Goal: Communication & Community: Answer question/provide support

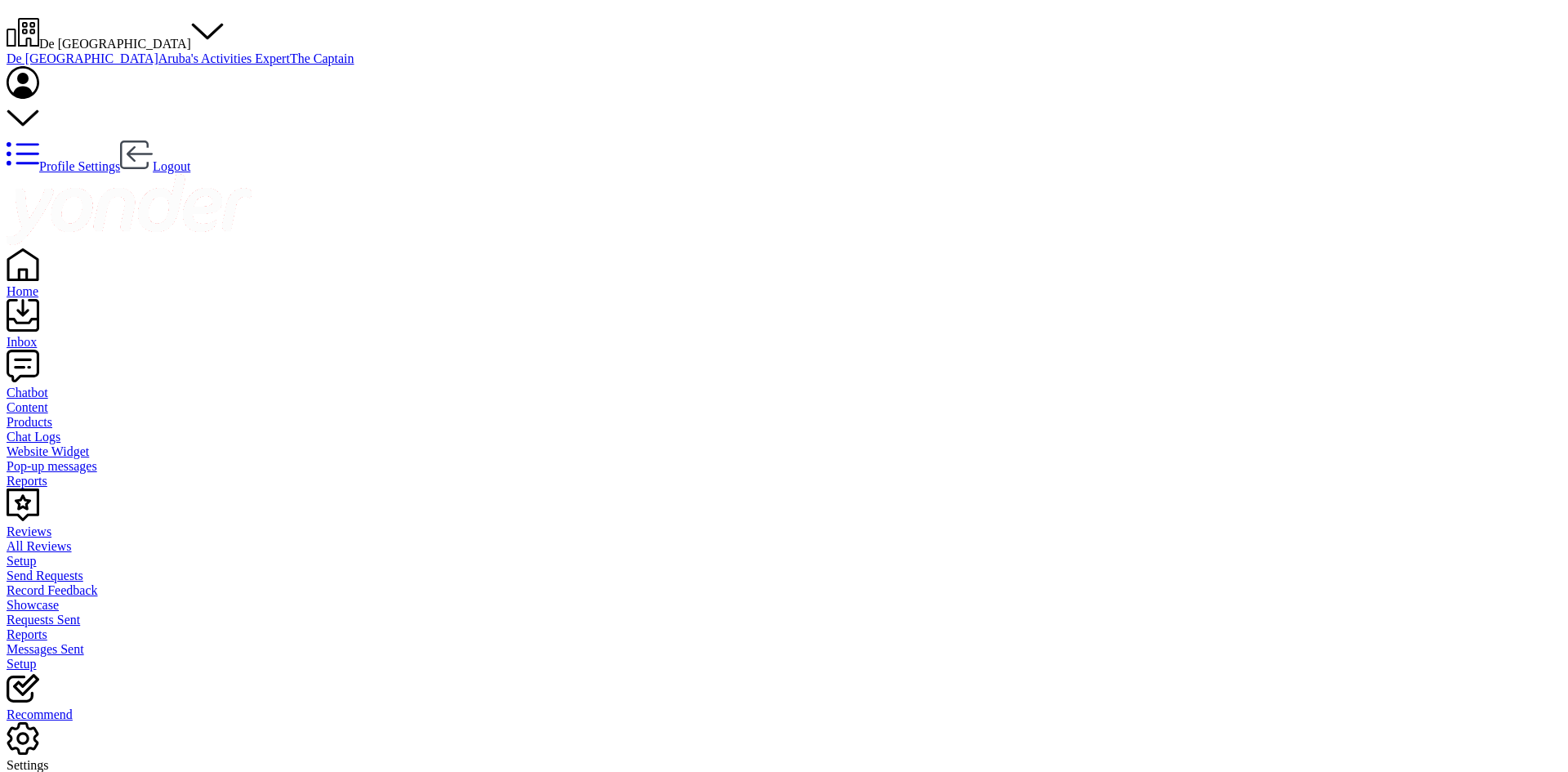
type textarea "good afternoon, food and drink [DOMAIN_NAME]"
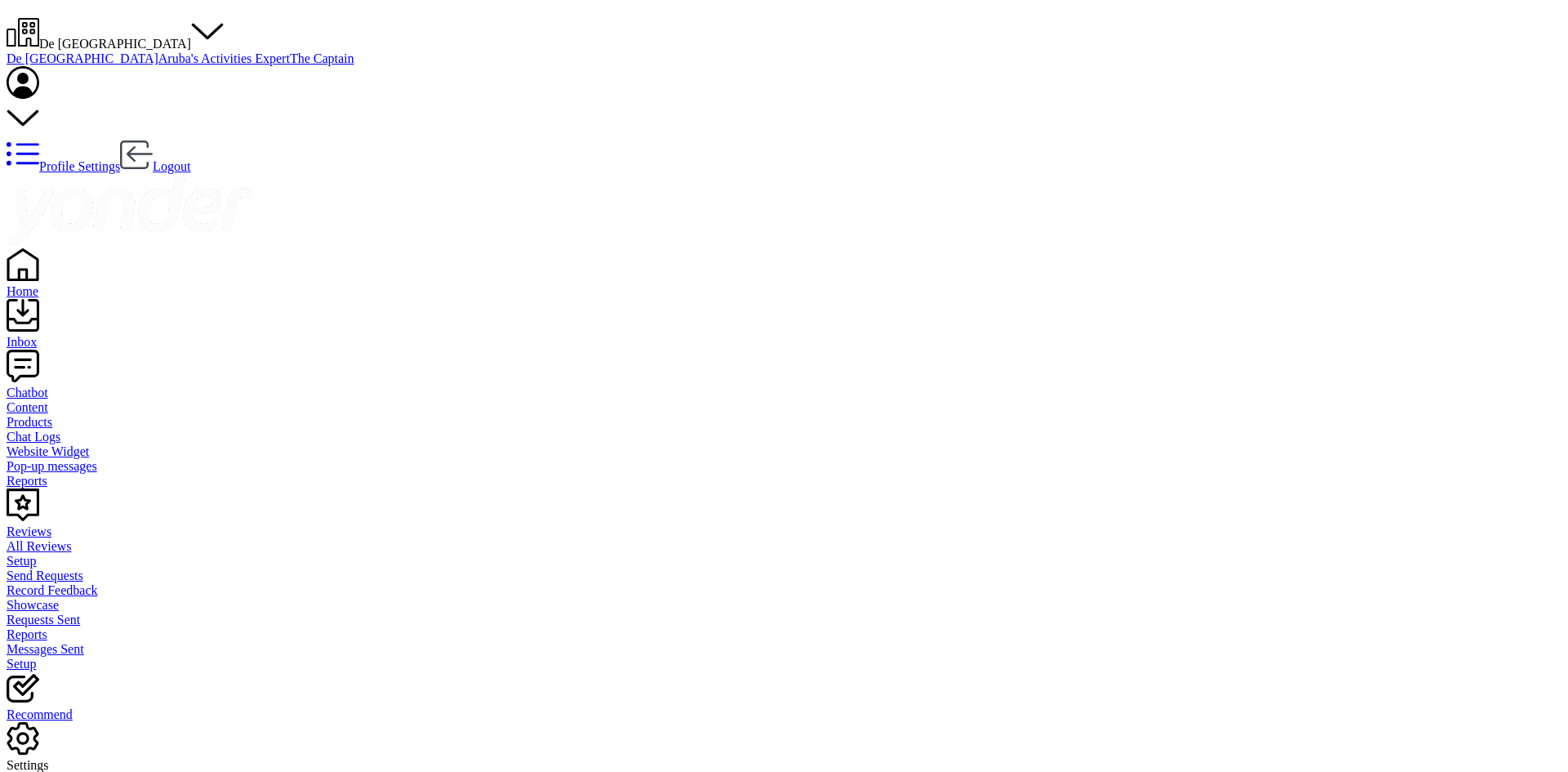
type textarea "Good afternoon Walk in entrance is the same for tourist as for local, right now…"
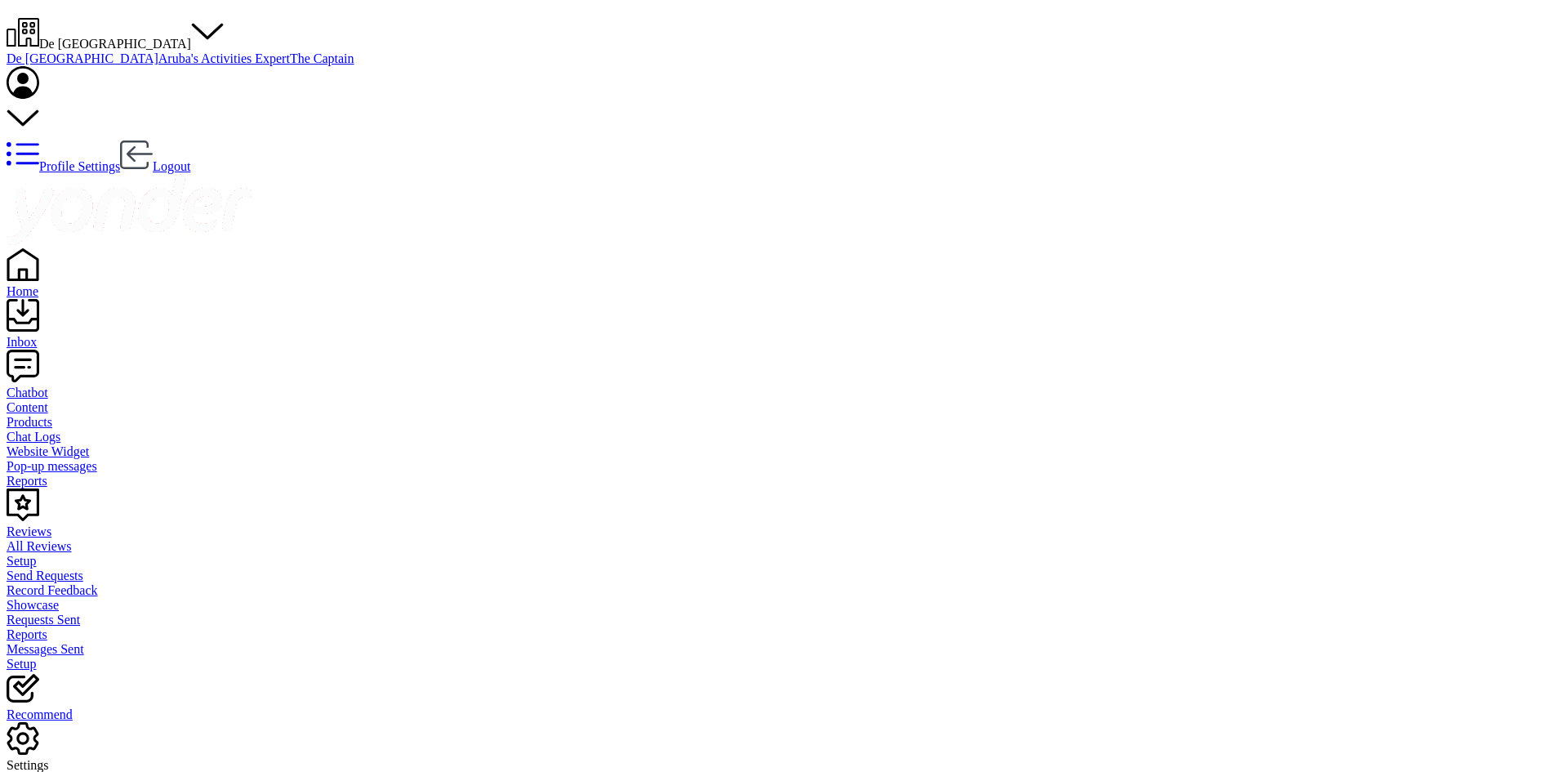
type textarea "good afternoon how can we assist about cabanas"
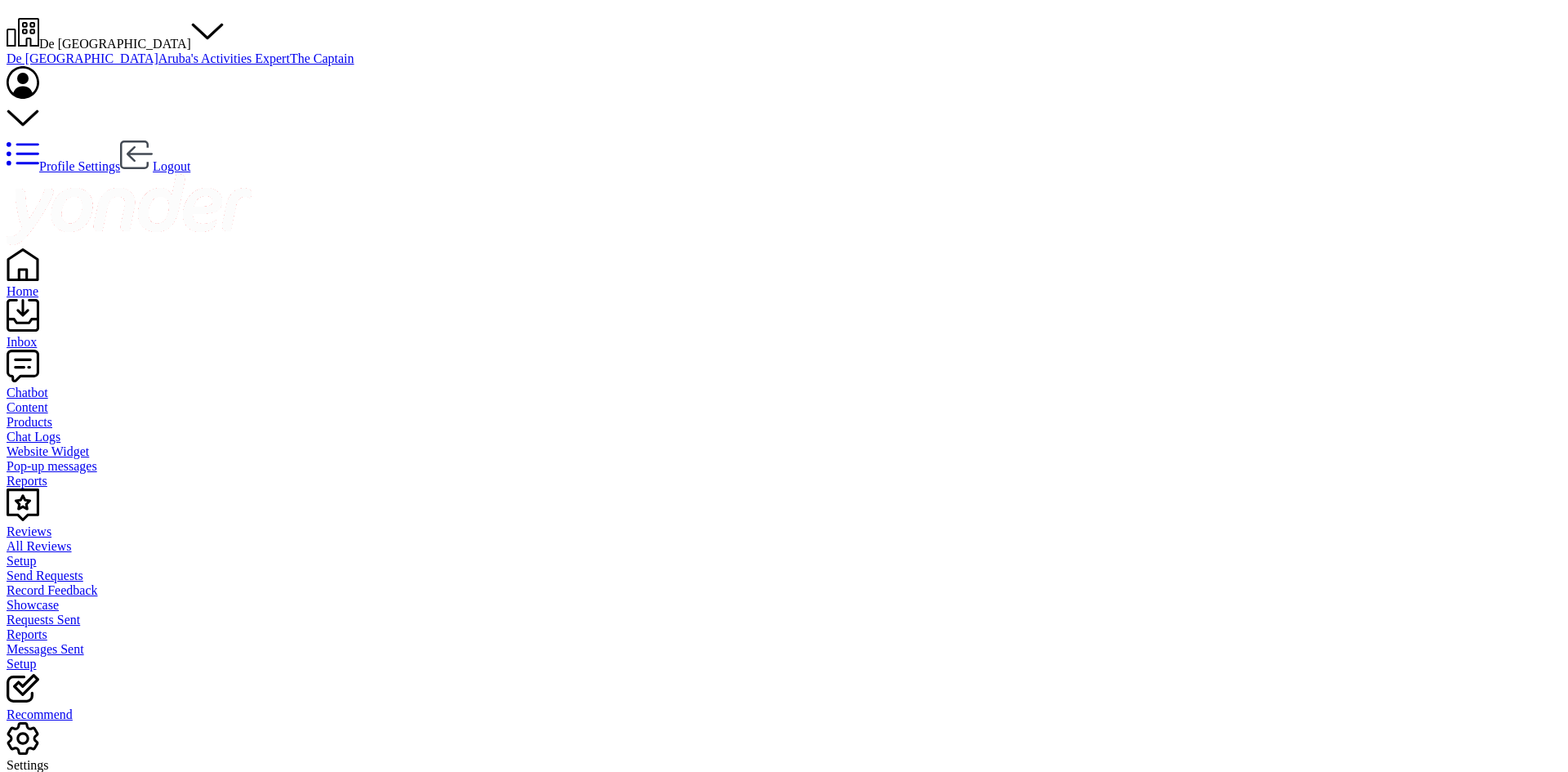
type textarea "good afternoon for [DATE] our cabanas are full we have only palapa"
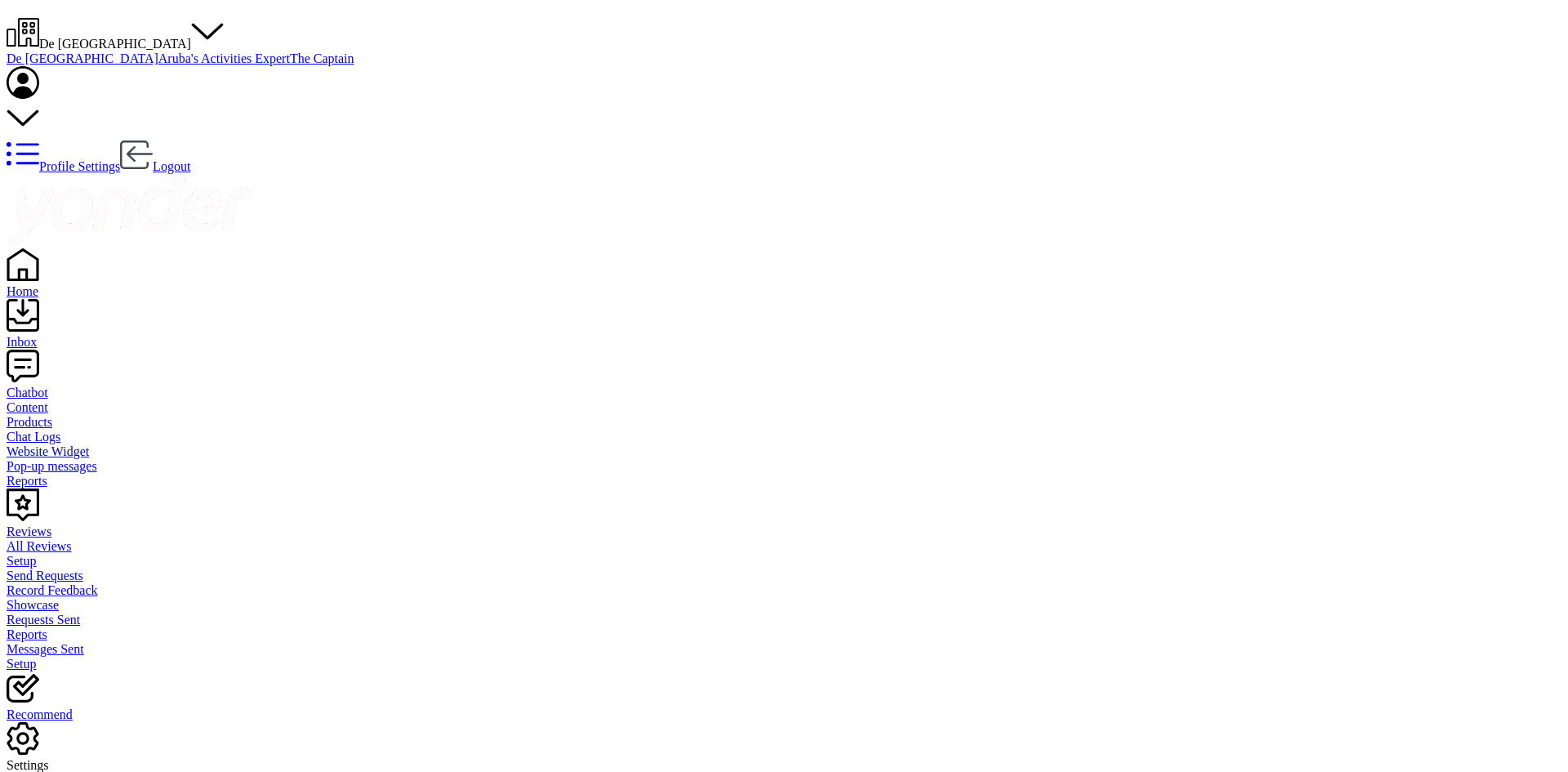
type textarea "buenas tardes, nuestras entradas son sin estar con los flamingo. para estar con…"
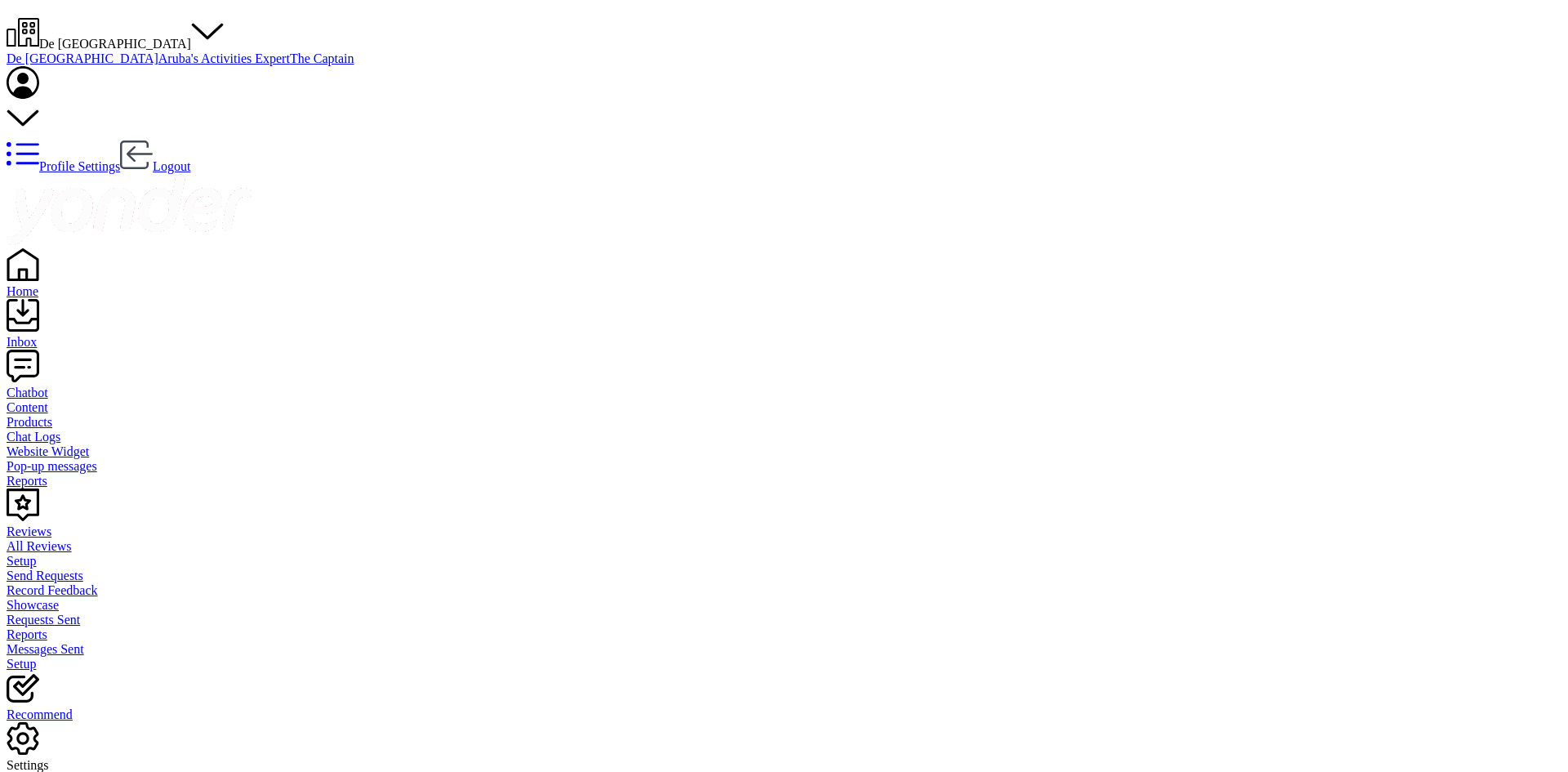
drag, startPoint x: 347, startPoint y: 164, endPoint x: 356, endPoint y: 165, distance: 9.1
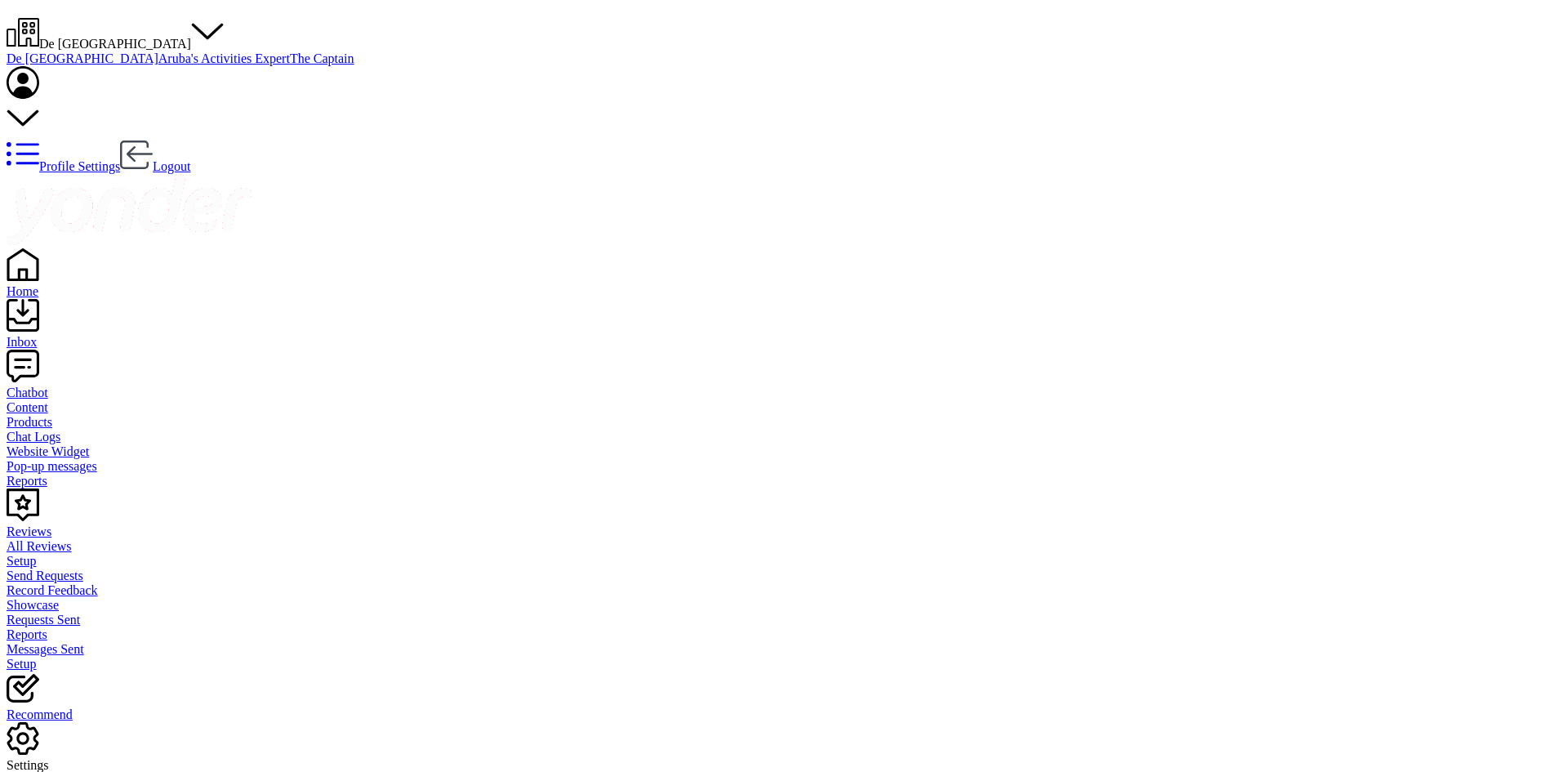
type textarea "good afternoon this will be valid until [DATE]"
click at [191, 37] on span "De [GEOGRAPHIC_DATA]" at bounding box center [115, 44] width 151 height 14
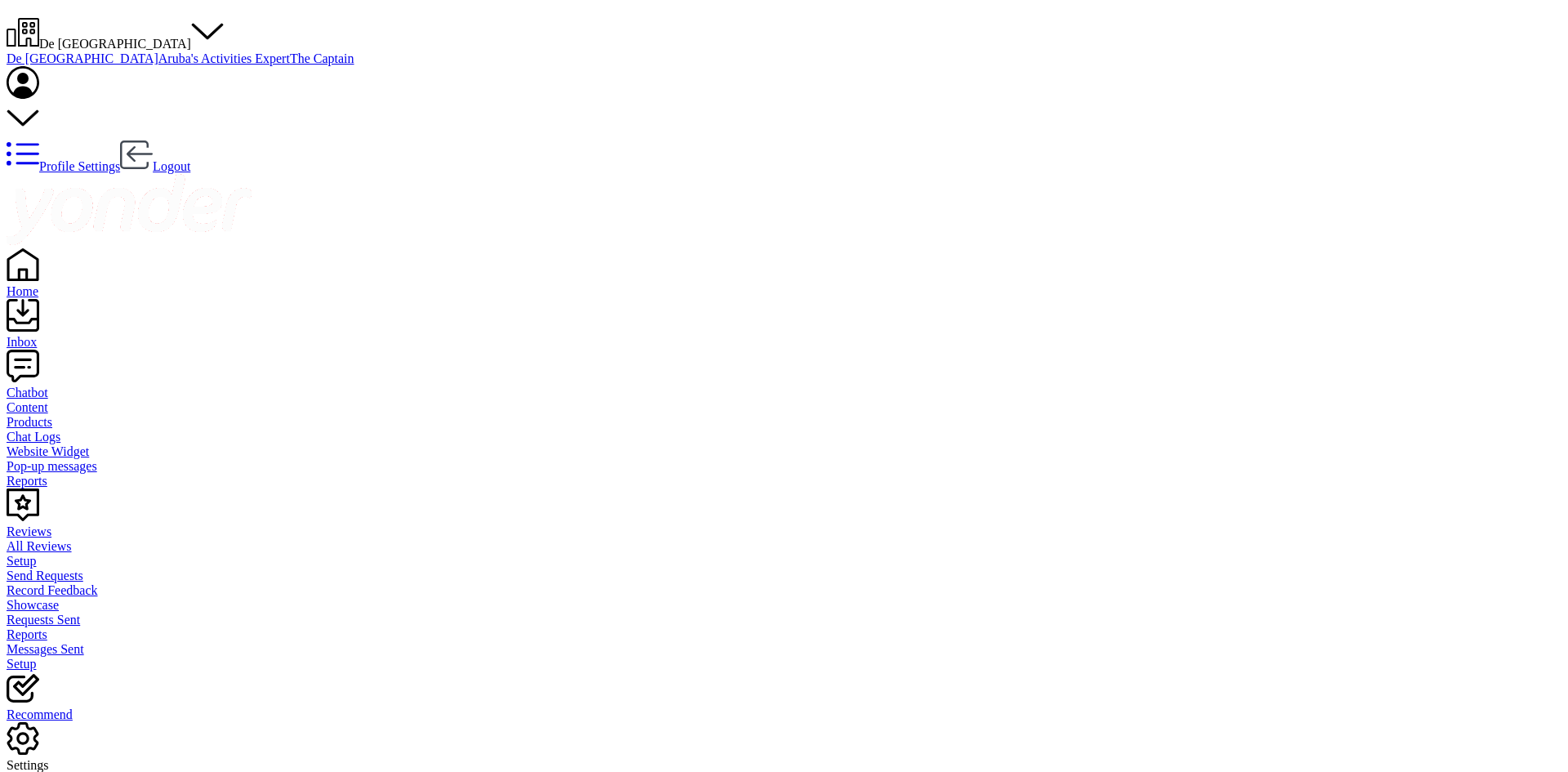
click at [290, 65] on link "Aruba's Activities Expert" at bounding box center [224, 58] width 132 height 14
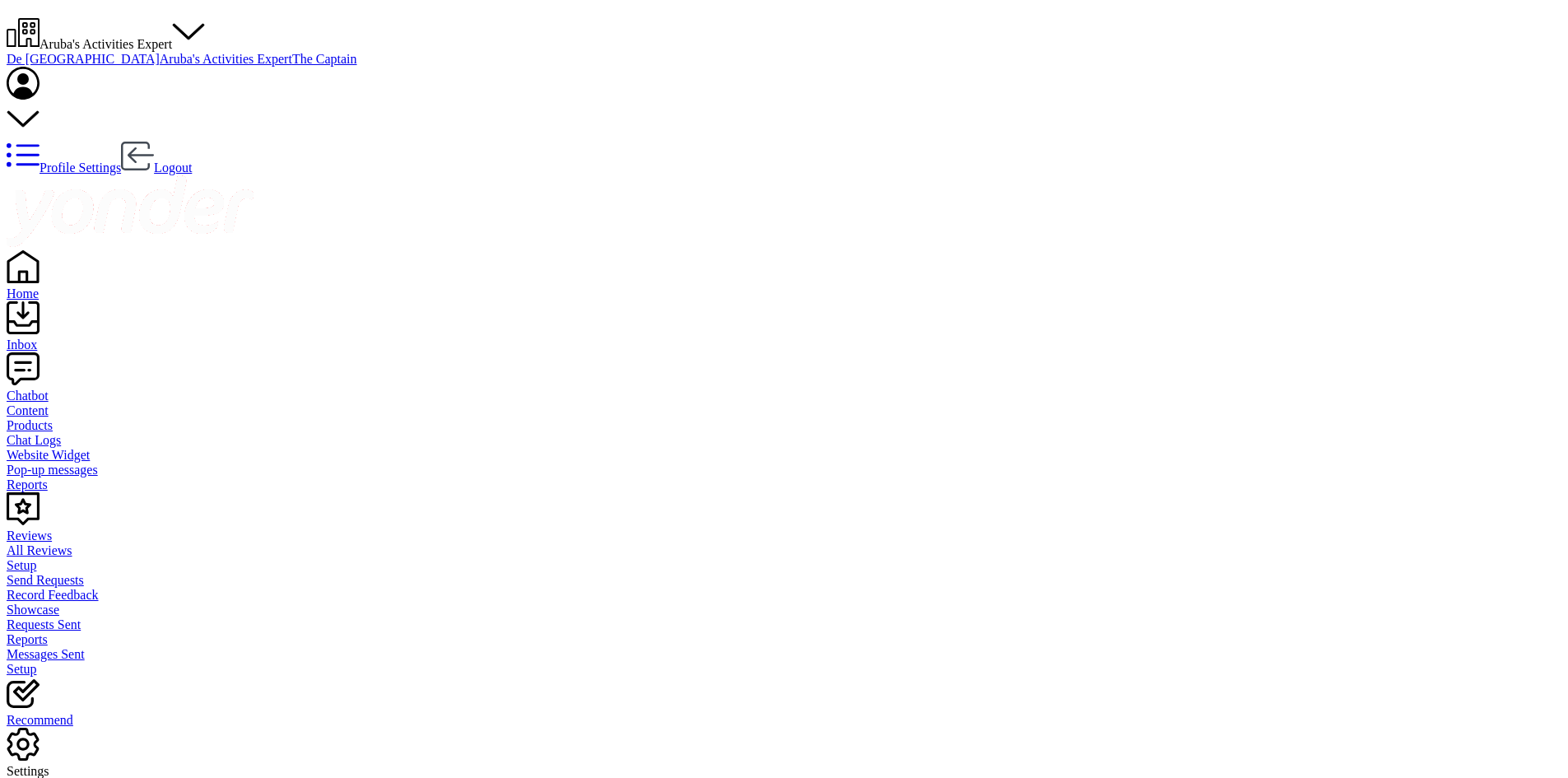
click at [54, 337] on div "Inbox" at bounding box center [784, 344] width 1555 height 15
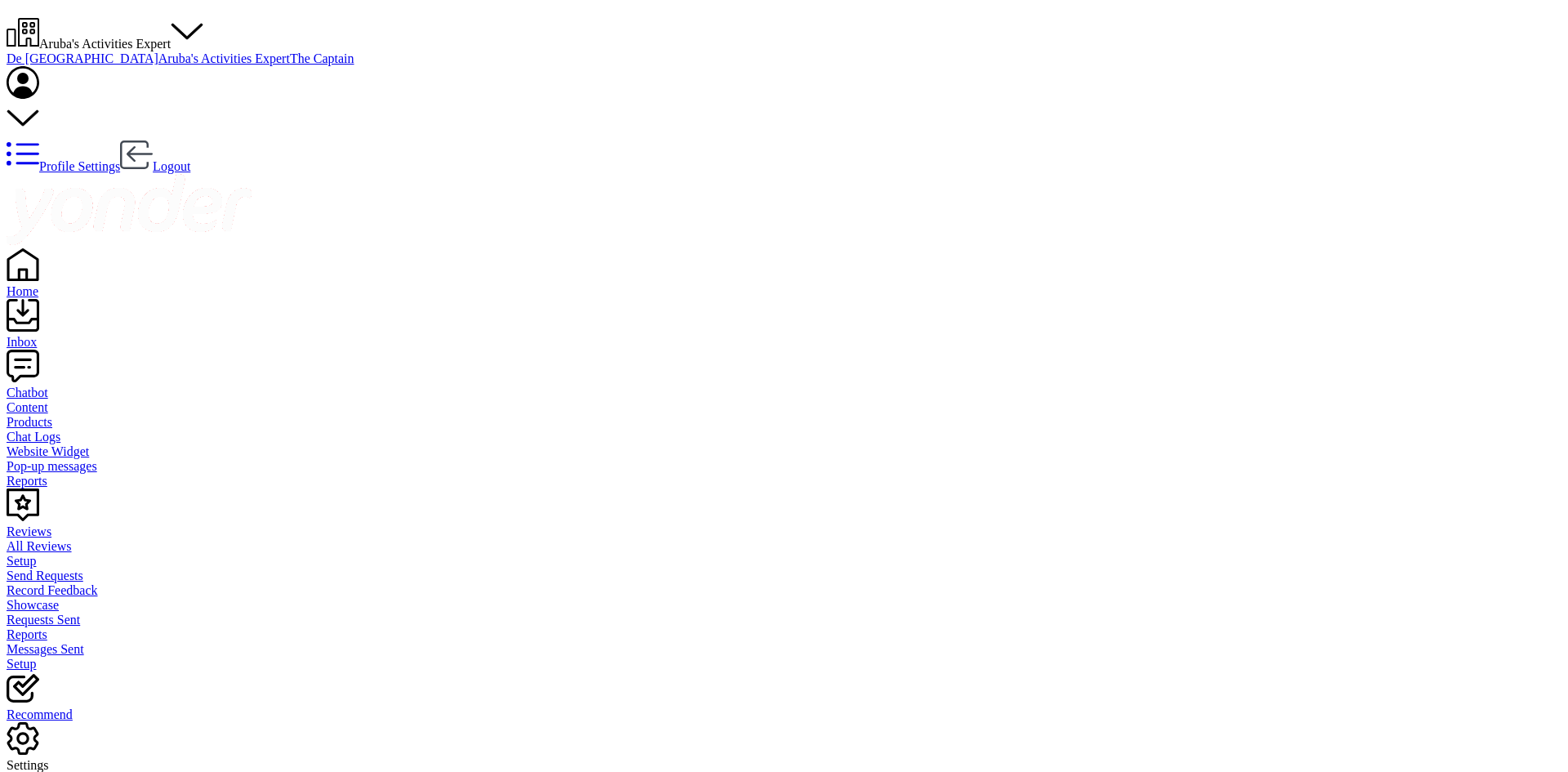
type textarea "good afternoon if you buy the bus included then you have to stay completely unt…"
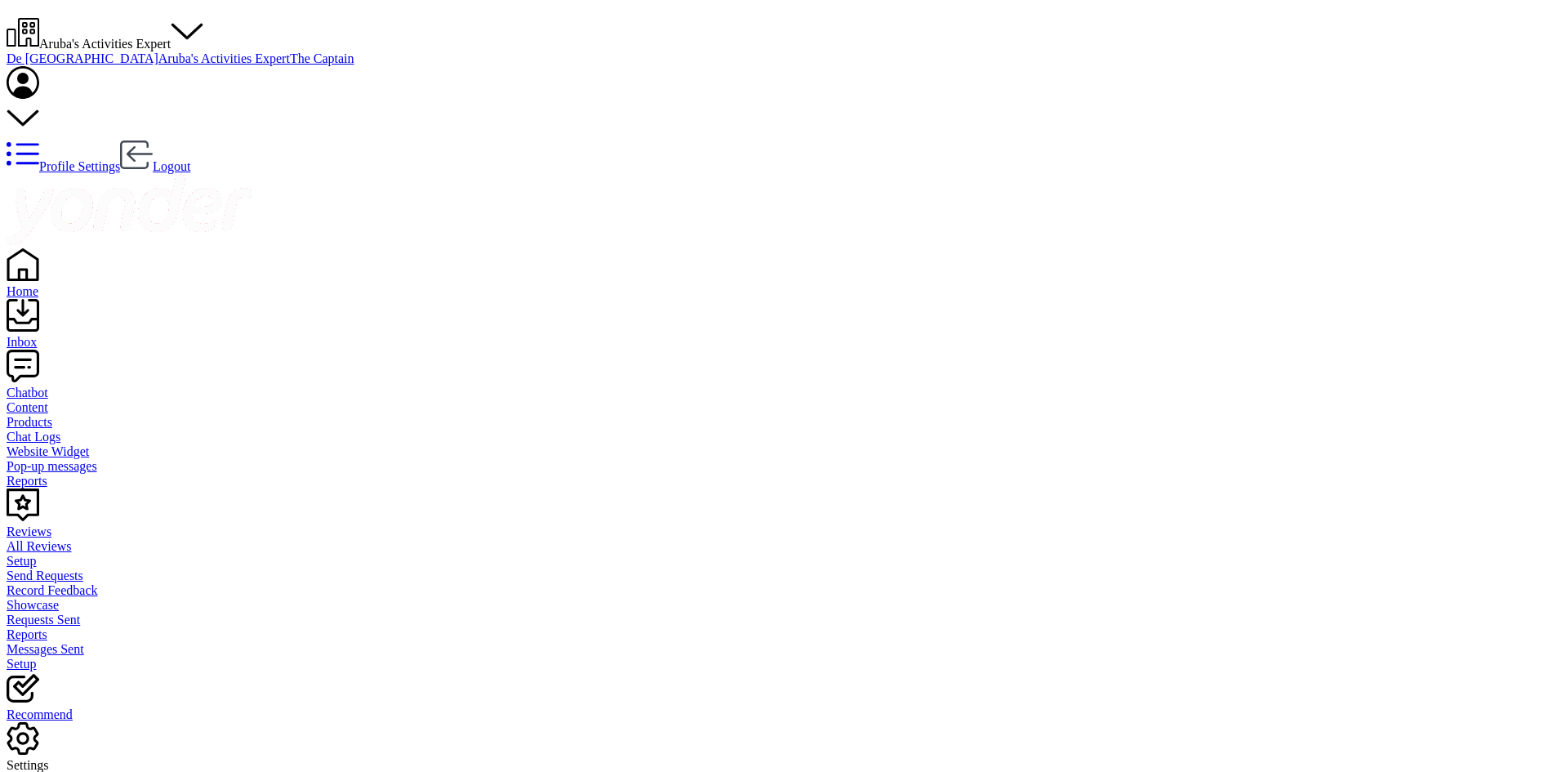
scroll to position [25, 0]
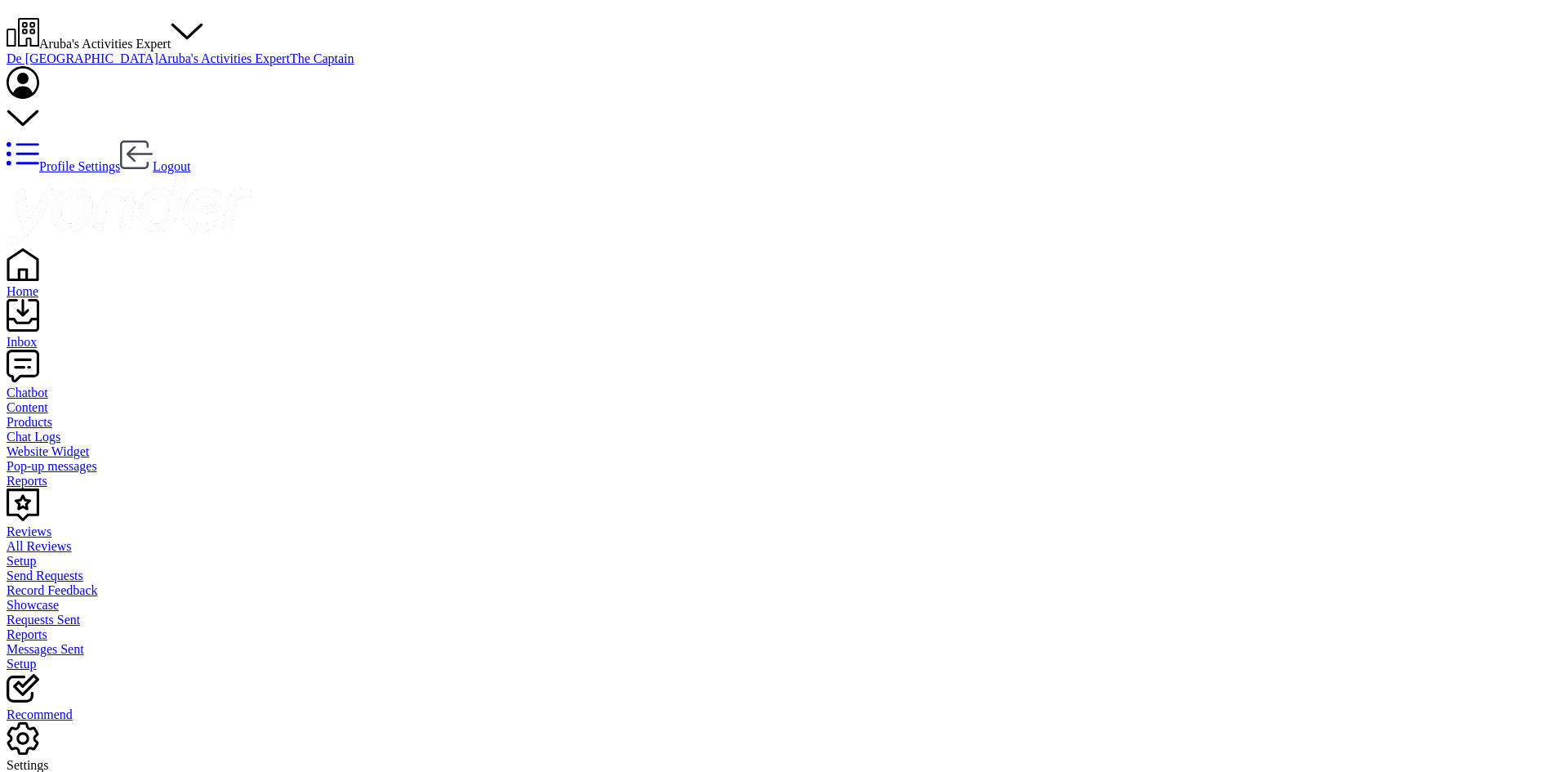
drag, startPoint x: 302, startPoint y: 338, endPoint x: 311, endPoint y: 338, distance: 9.0
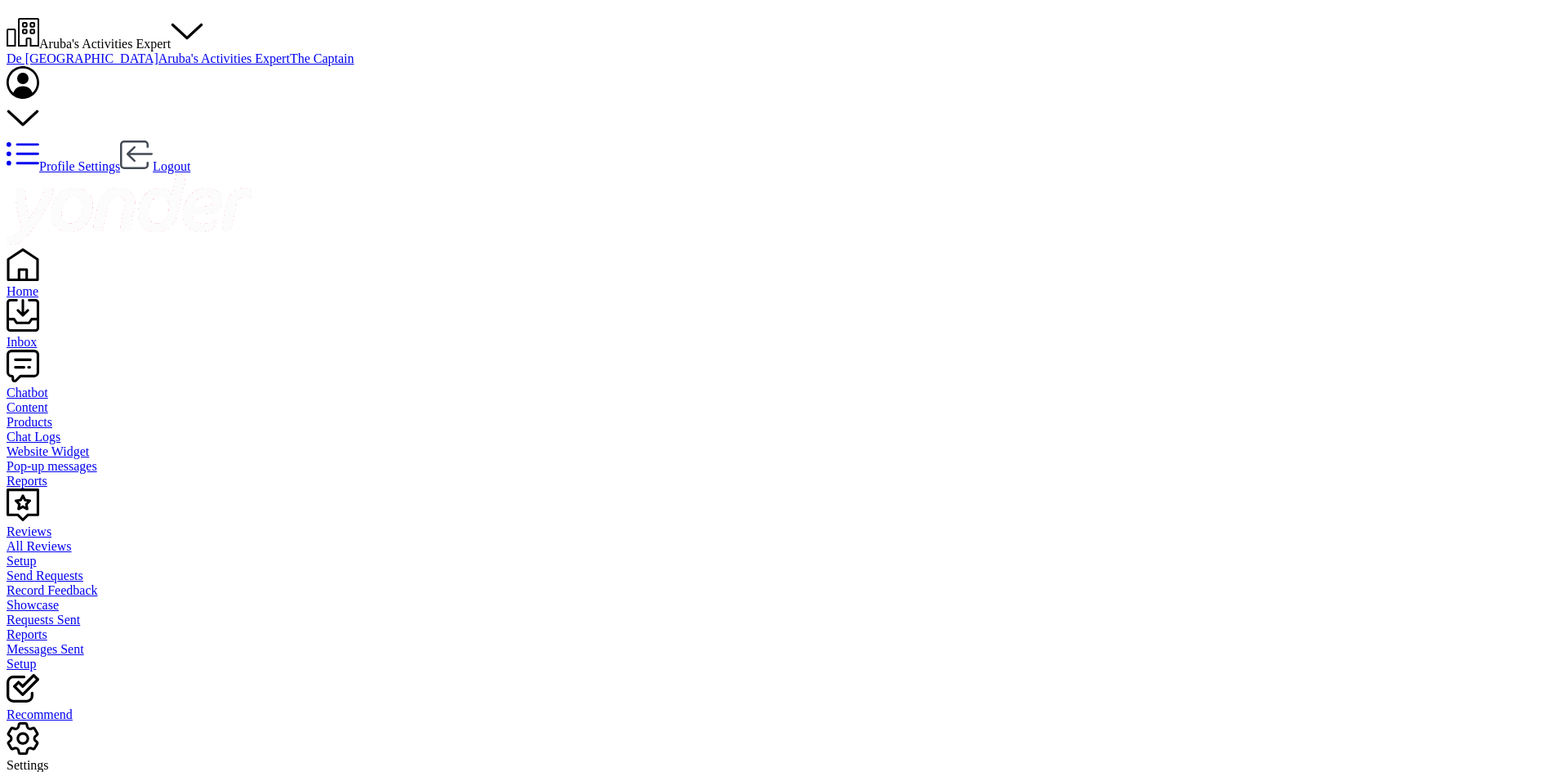
type textarea "[EMAIL_ADDRESS][DOMAIN_NAME]"
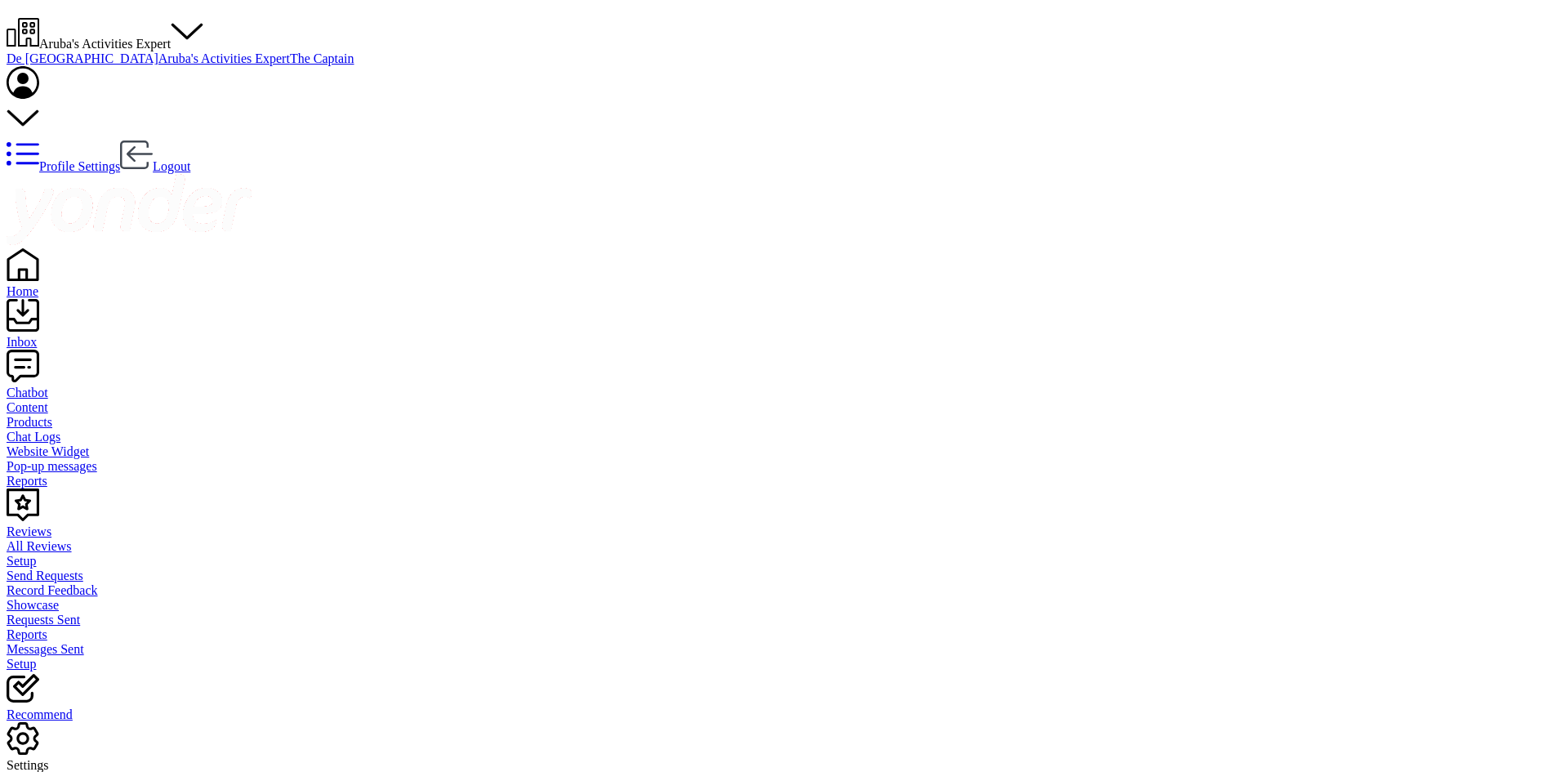
type textarea "good afternoon, did you book already if not how can we assist?"
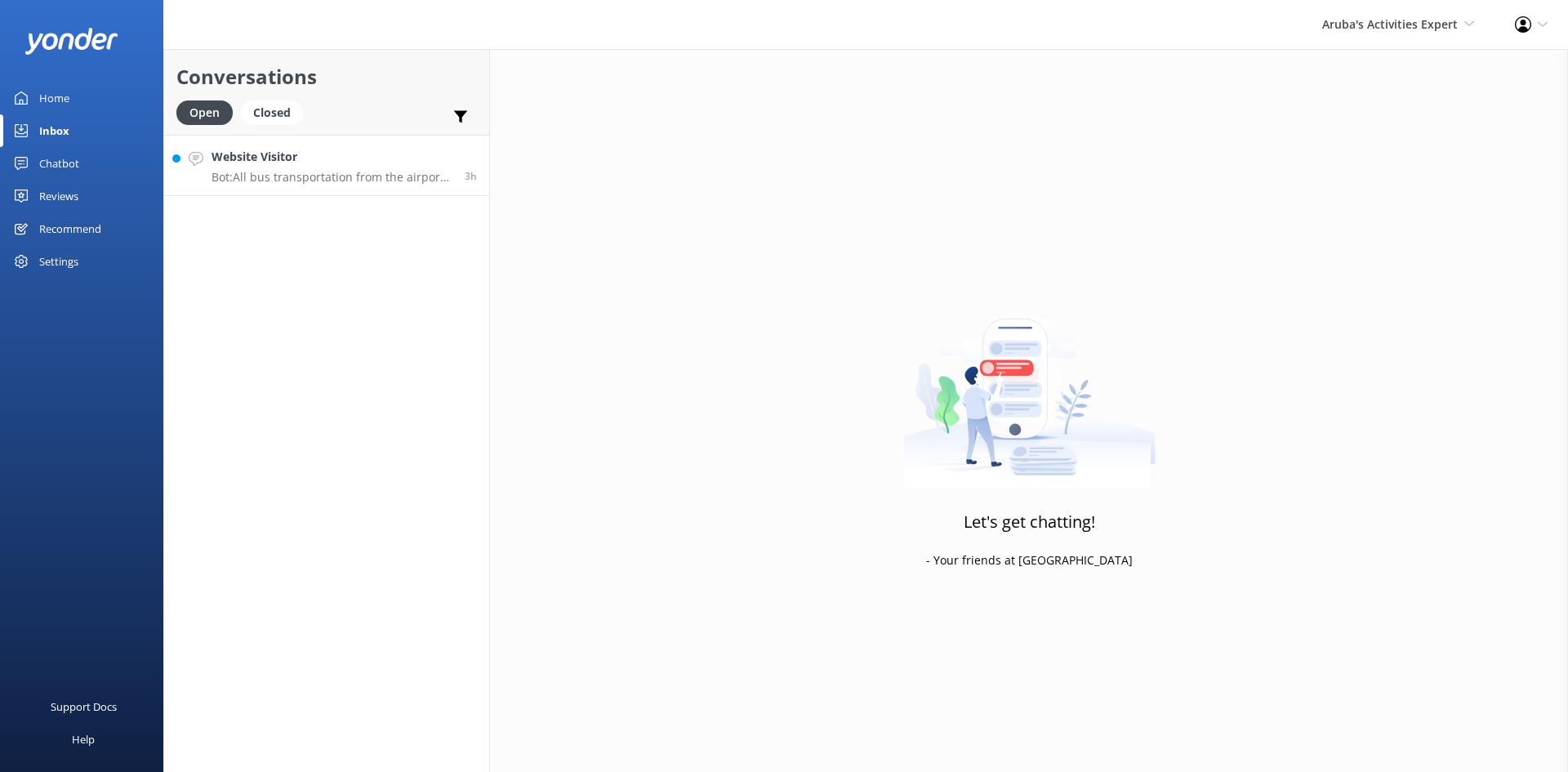
click at [333, 160] on h4 "Website Visitor" at bounding box center [332, 156] width 241 height 18
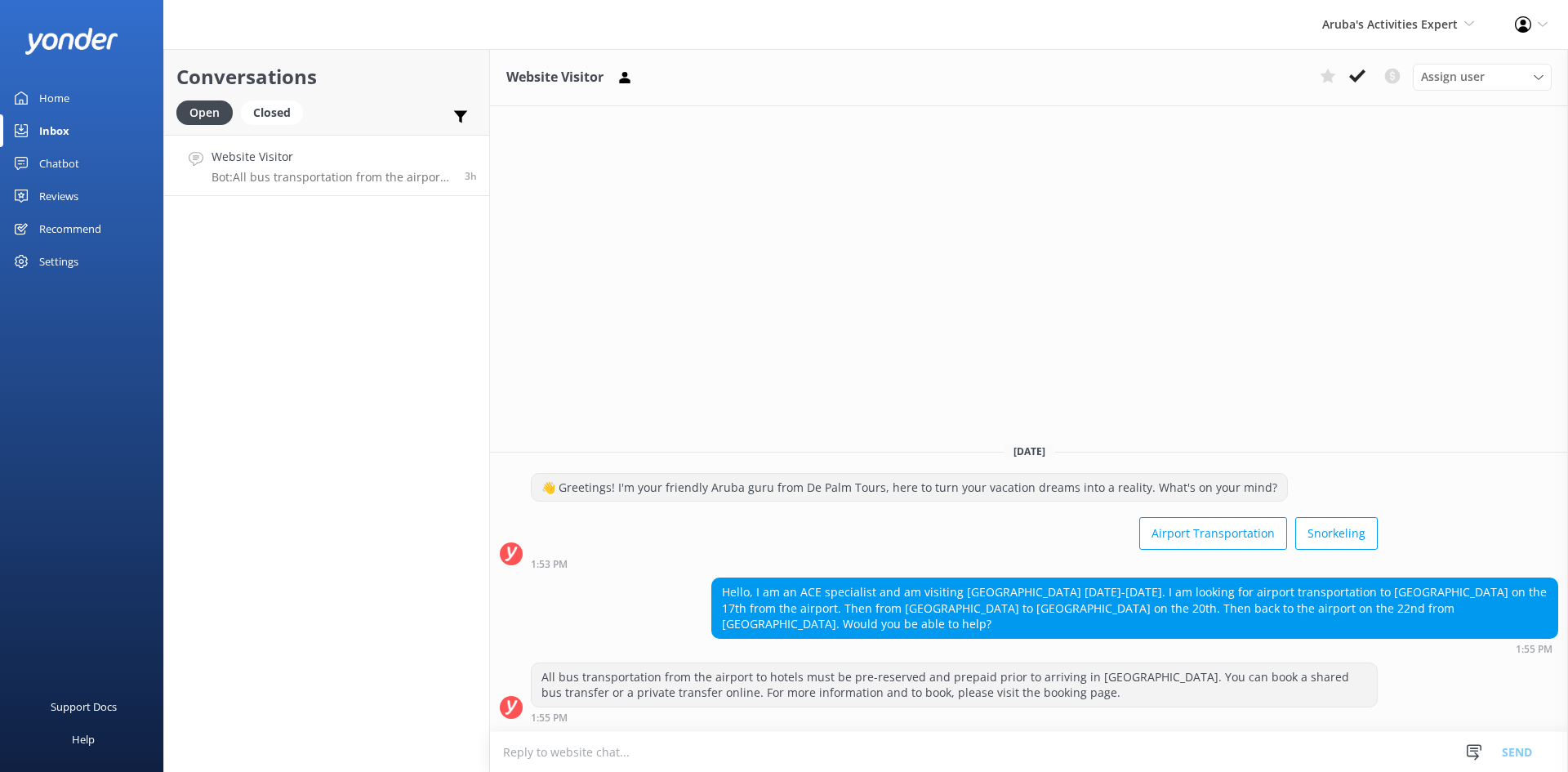
click at [817, 759] on textarea at bounding box center [1029, 751] width 1078 height 40
type textarea "Good afternoon you can email info@depalmtours.com"
click at [1532, 745] on button "Send" at bounding box center [1518, 751] width 61 height 41
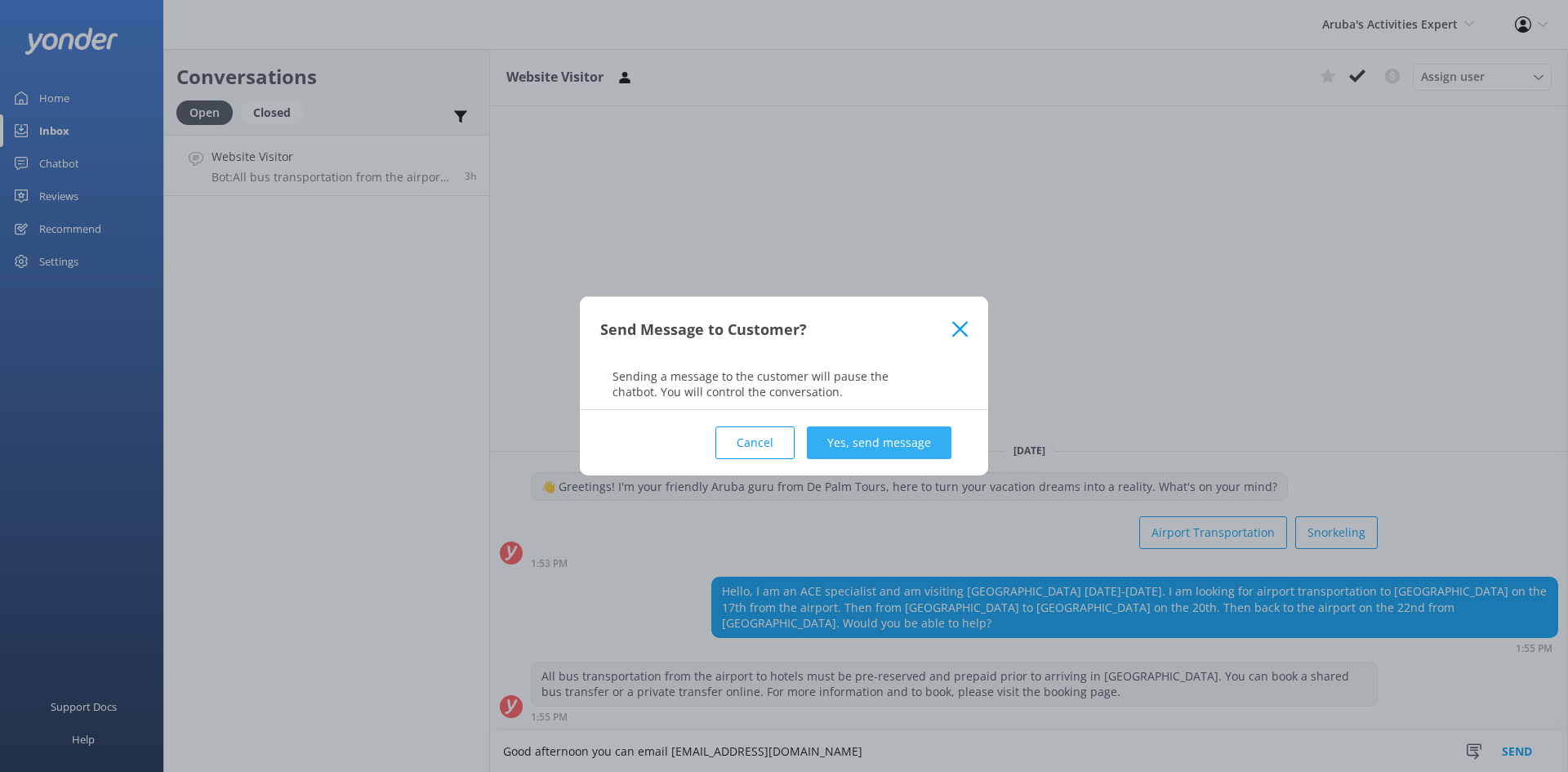
click at [907, 442] on button "Yes, send message" at bounding box center [879, 442] width 145 height 33
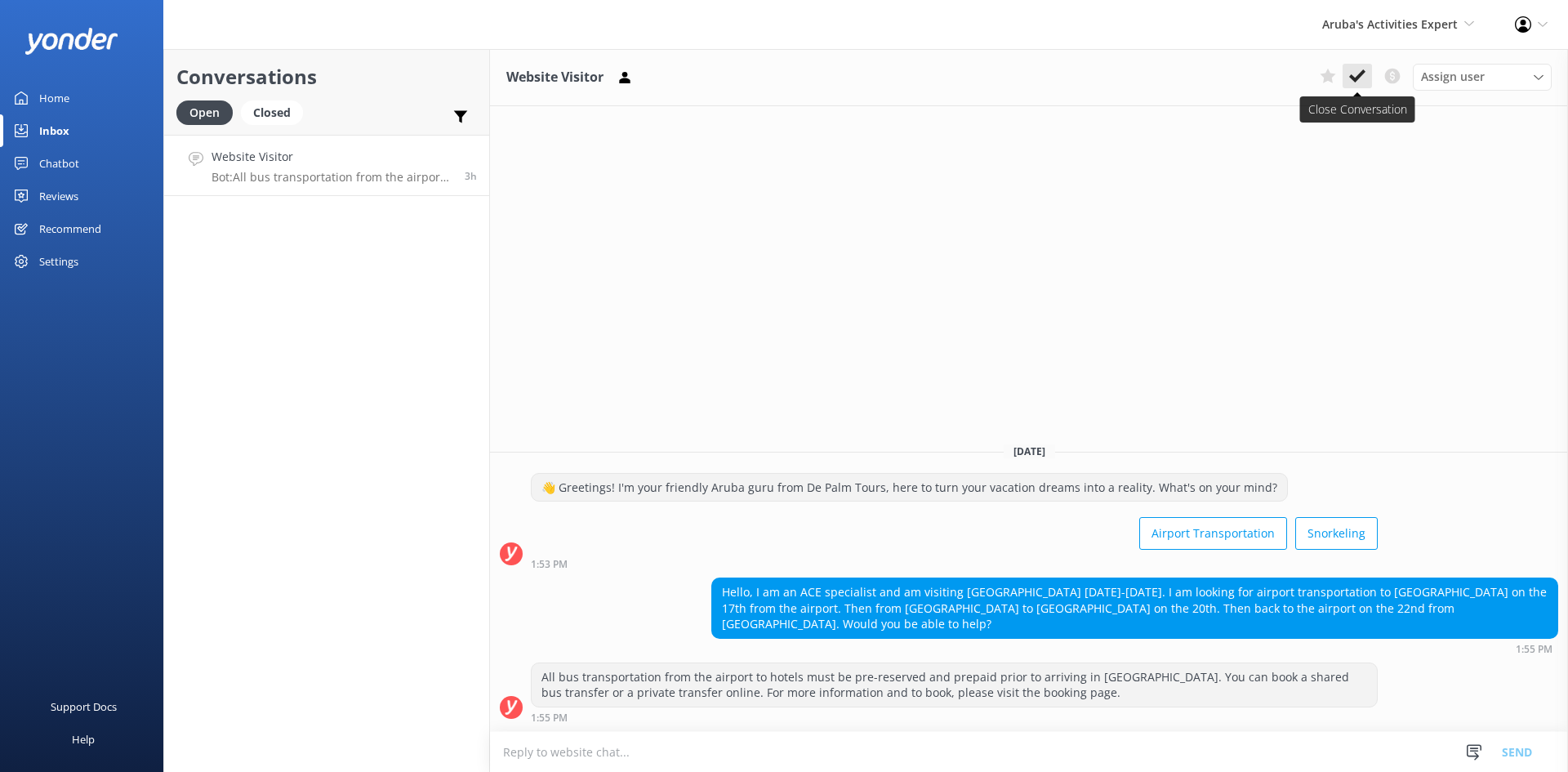
click at [1363, 72] on use at bounding box center [1357, 75] width 17 height 13
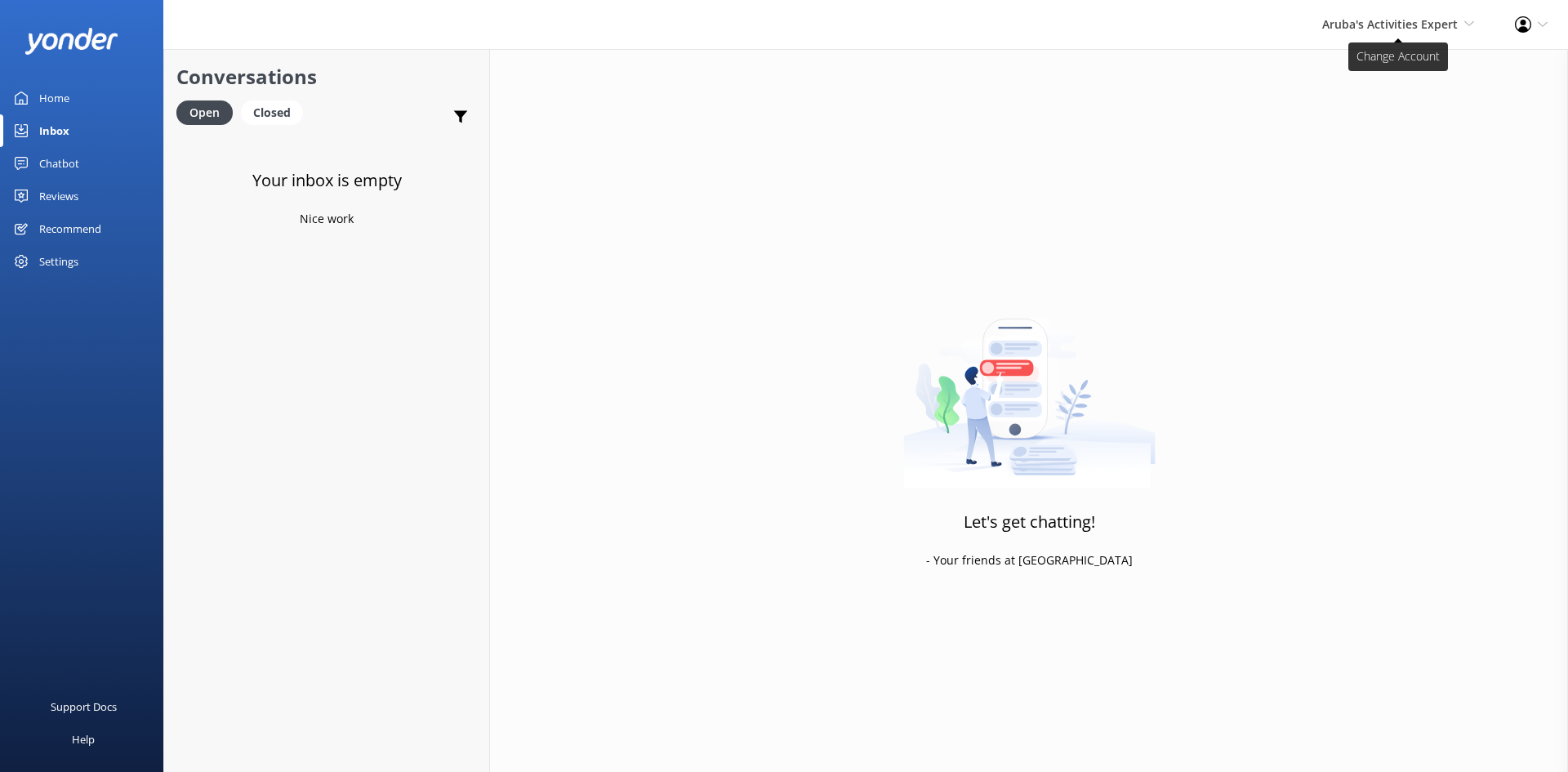
click at [1362, 23] on span "Aruba's Activities Expert" at bounding box center [1390, 25] width 136 height 16
click at [1368, 148] on link "The Captain" at bounding box center [1414, 148] width 163 height 40
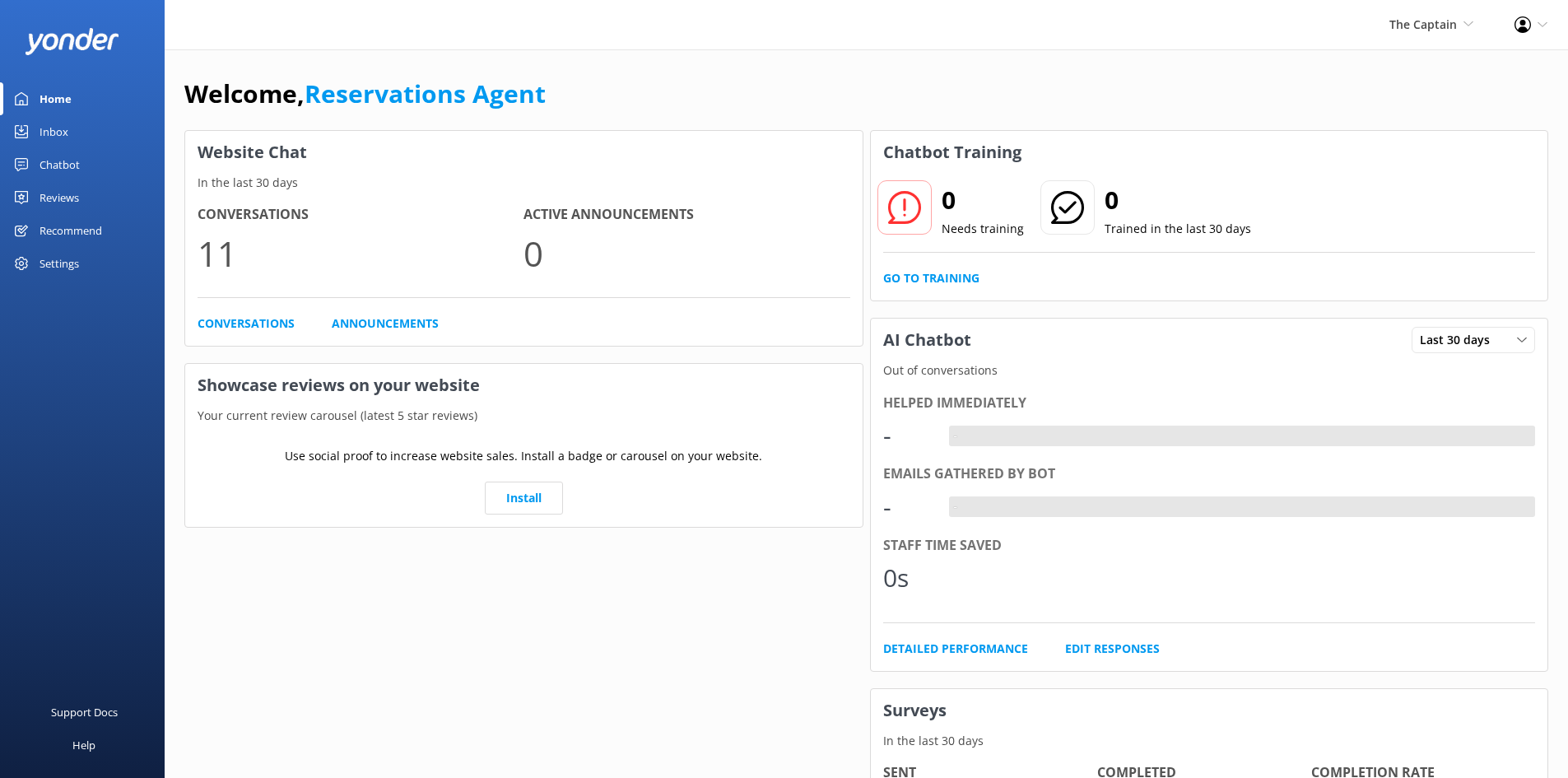
click at [51, 122] on div "Inbox" at bounding box center [54, 132] width 29 height 33
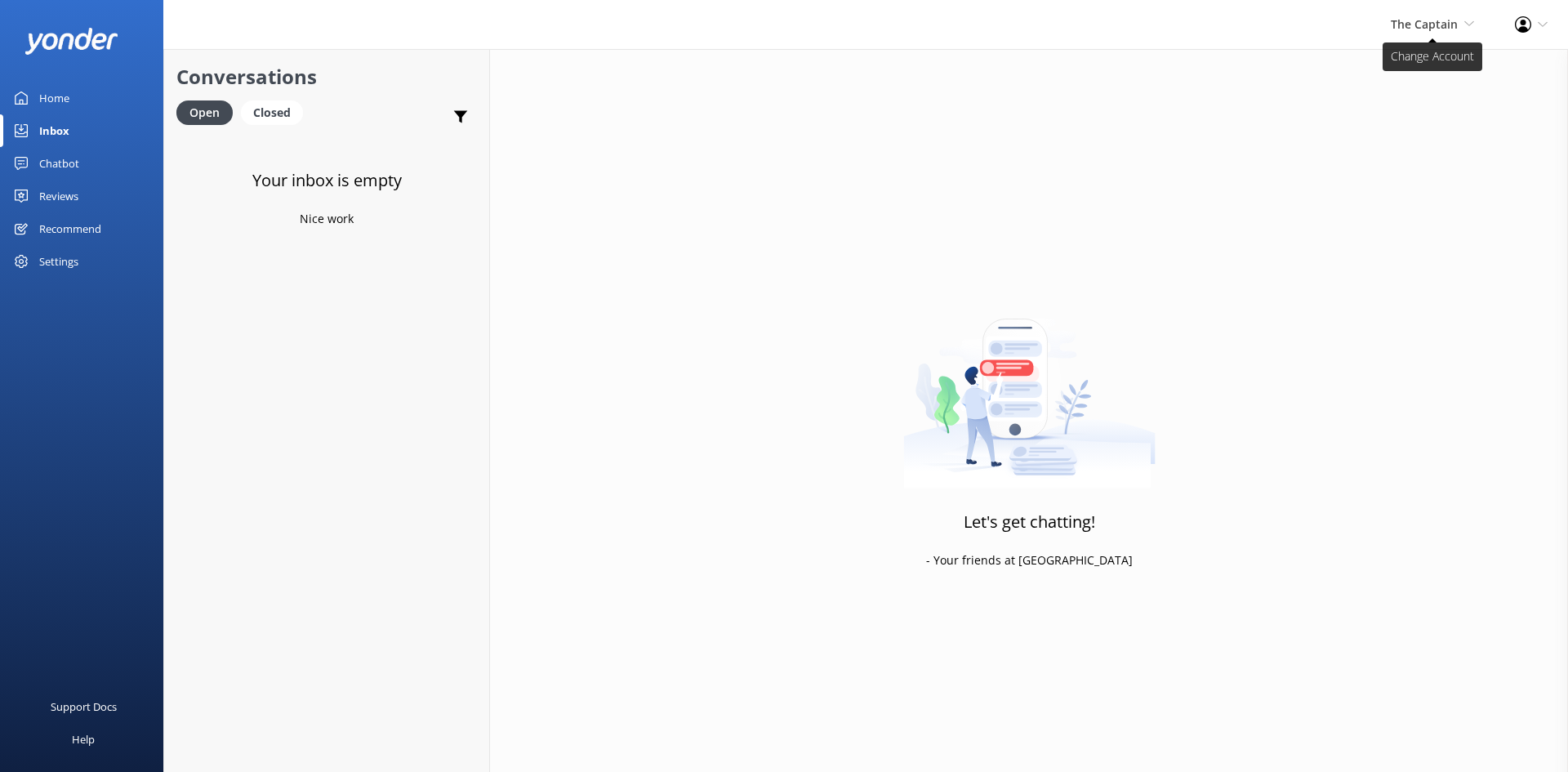
click at [1406, 24] on span "The Captain" at bounding box center [1424, 25] width 67 height 16
click at [1382, 63] on link "De [GEOGRAPHIC_DATA]" at bounding box center [1414, 70] width 163 height 40
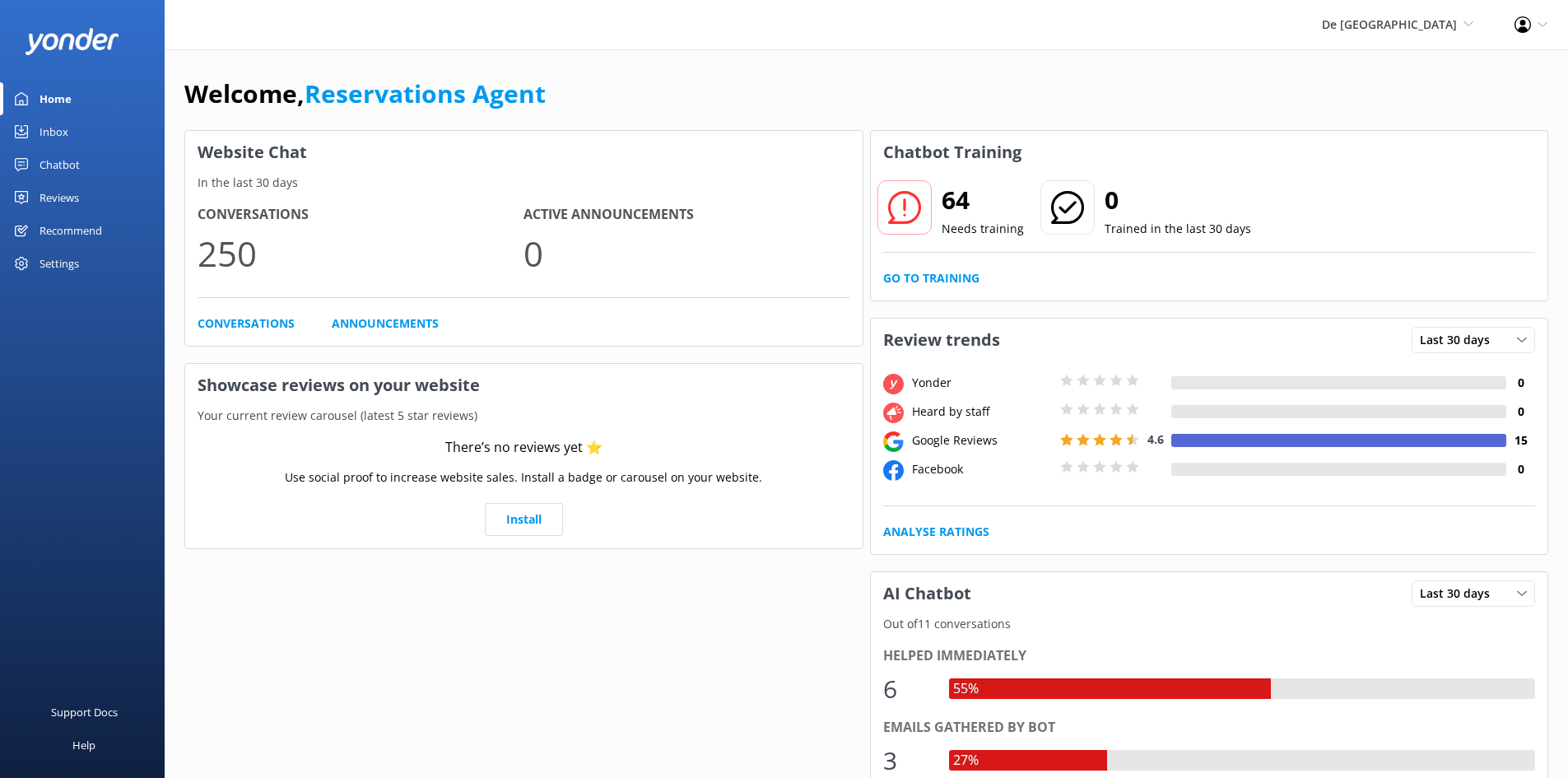
click at [59, 128] on div "Inbox" at bounding box center [54, 132] width 29 height 33
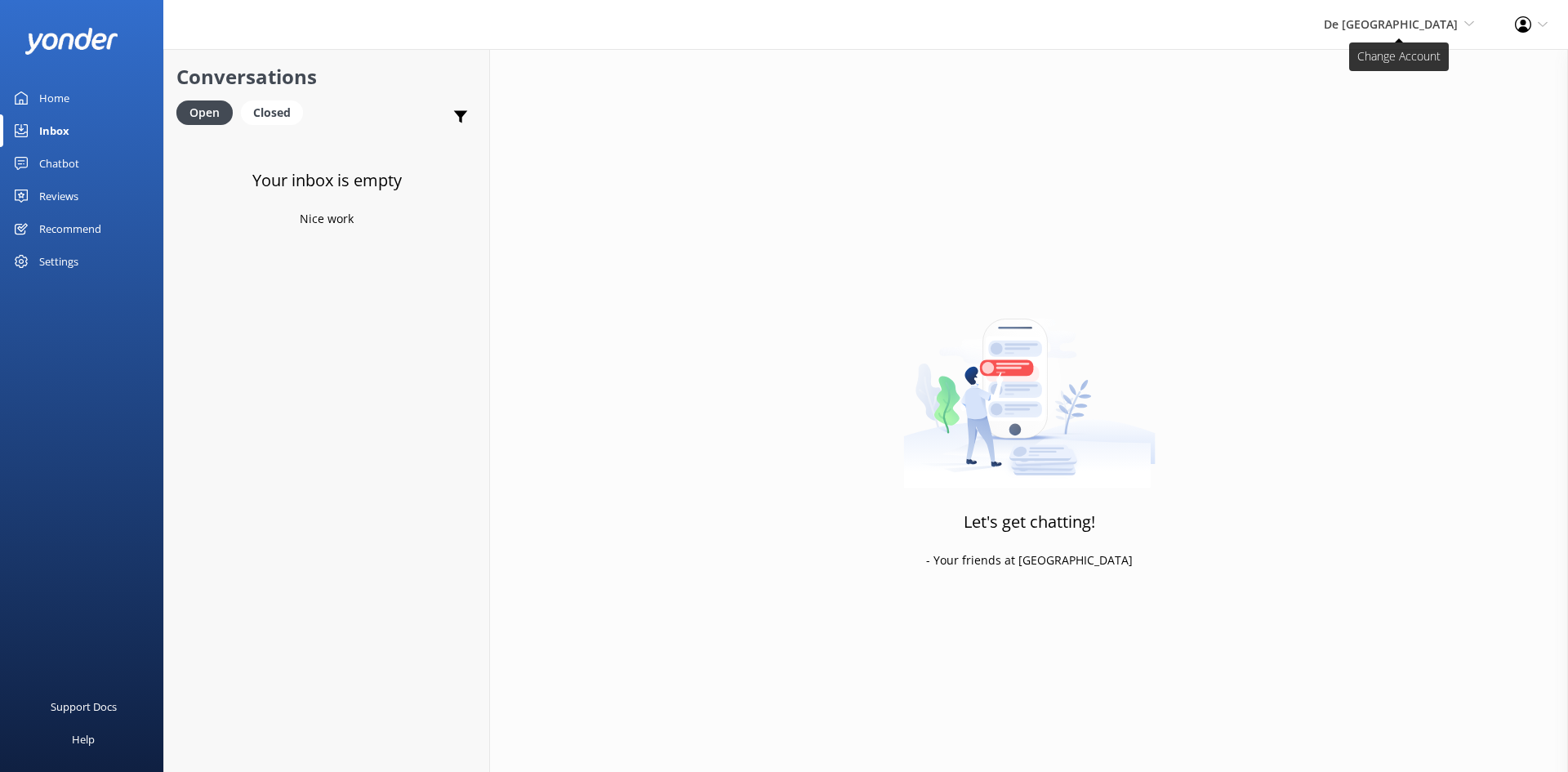
click at [1406, 22] on span "De [GEOGRAPHIC_DATA]" at bounding box center [1391, 25] width 134 height 16
click at [1380, 96] on link "Aruba's Activities Expert" at bounding box center [1414, 110] width 163 height 40
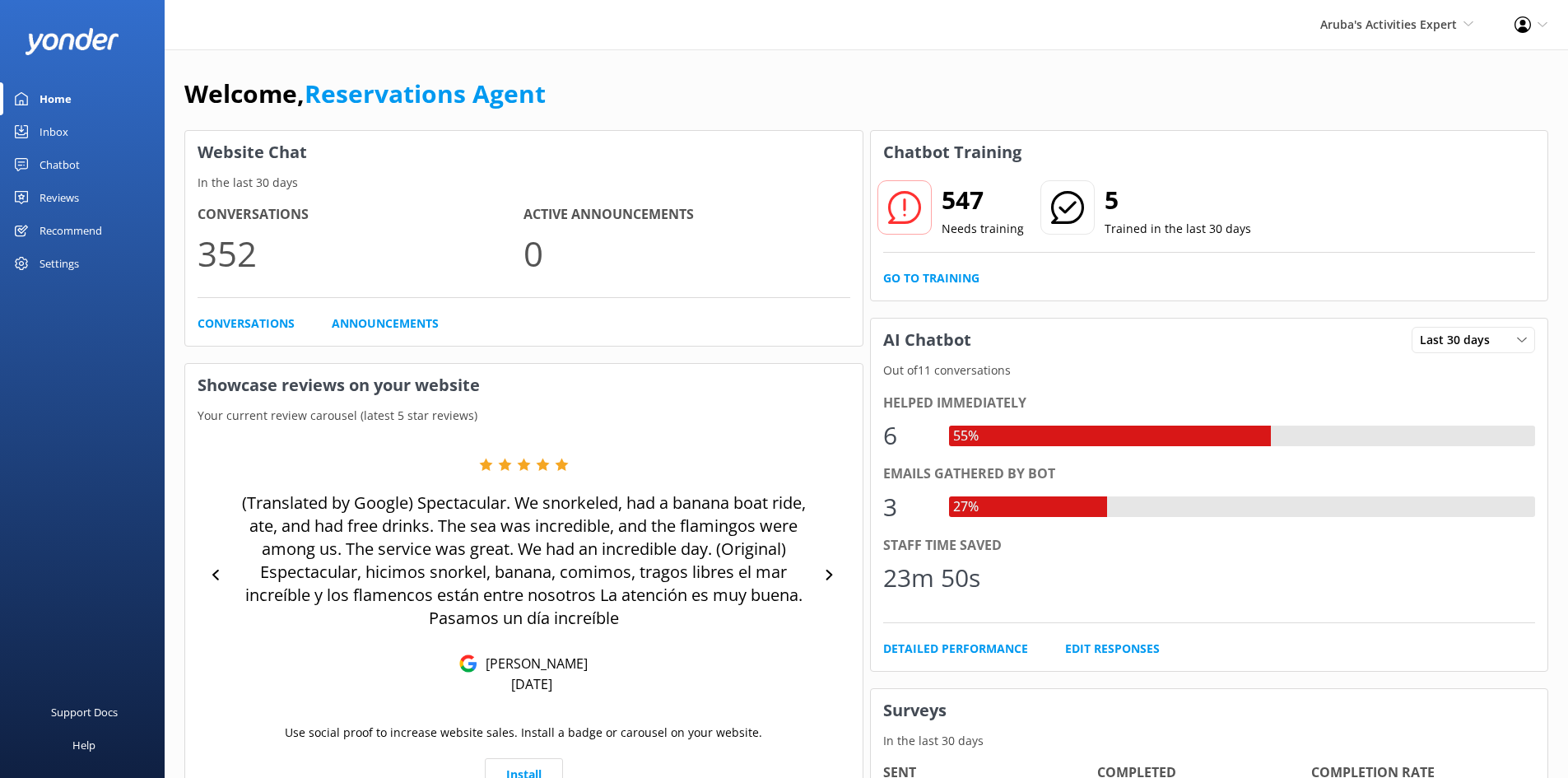
click at [50, 126] on div "Inbox" at bounding box center [54, 132] width 29 height 33
